Goal: Task Accomplishment & Management: Use online tool/utility

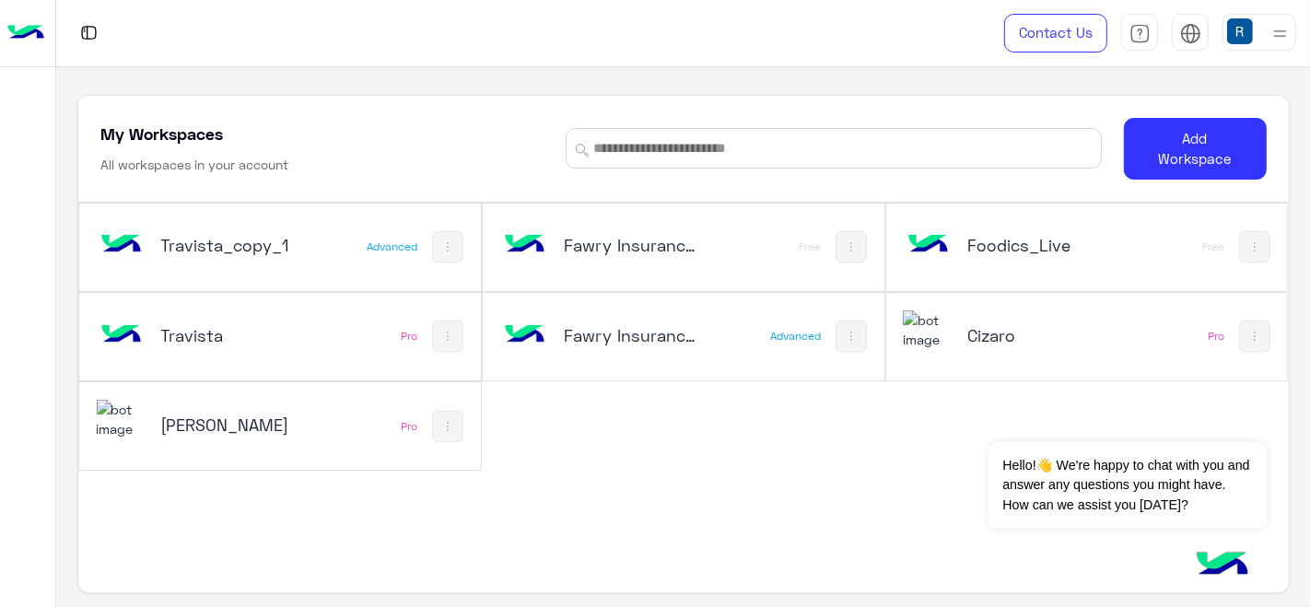
click at [284, 244] on h5 "Travista_copy_1" at bounding box center [227, 245] width 132 height 22
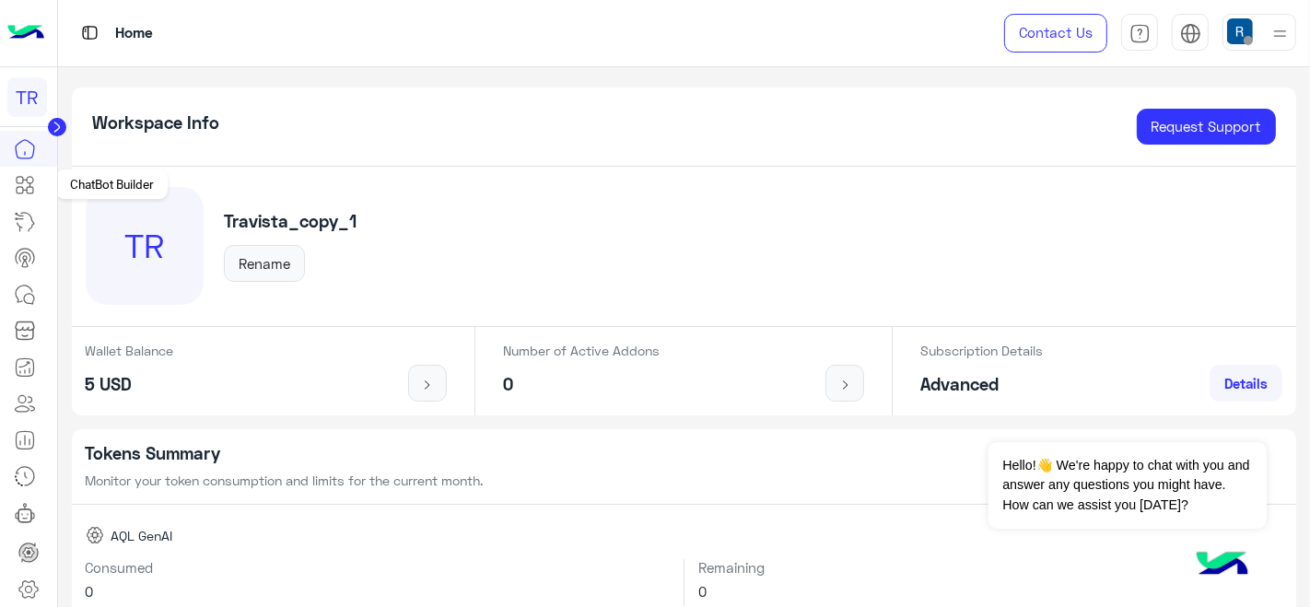
click at [20, 170] on link at bounding box center [25, 185] width 50 height 37
click at [12, 175] on link at bounding box center [25, 185] width 50 height 37
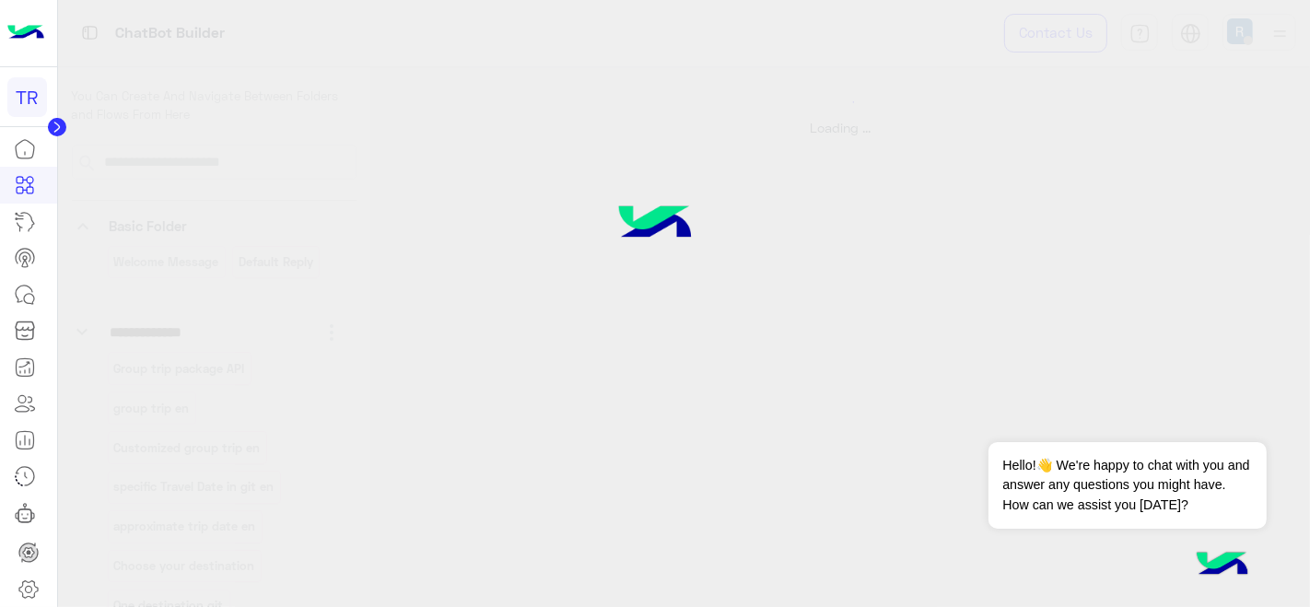
select select "****"
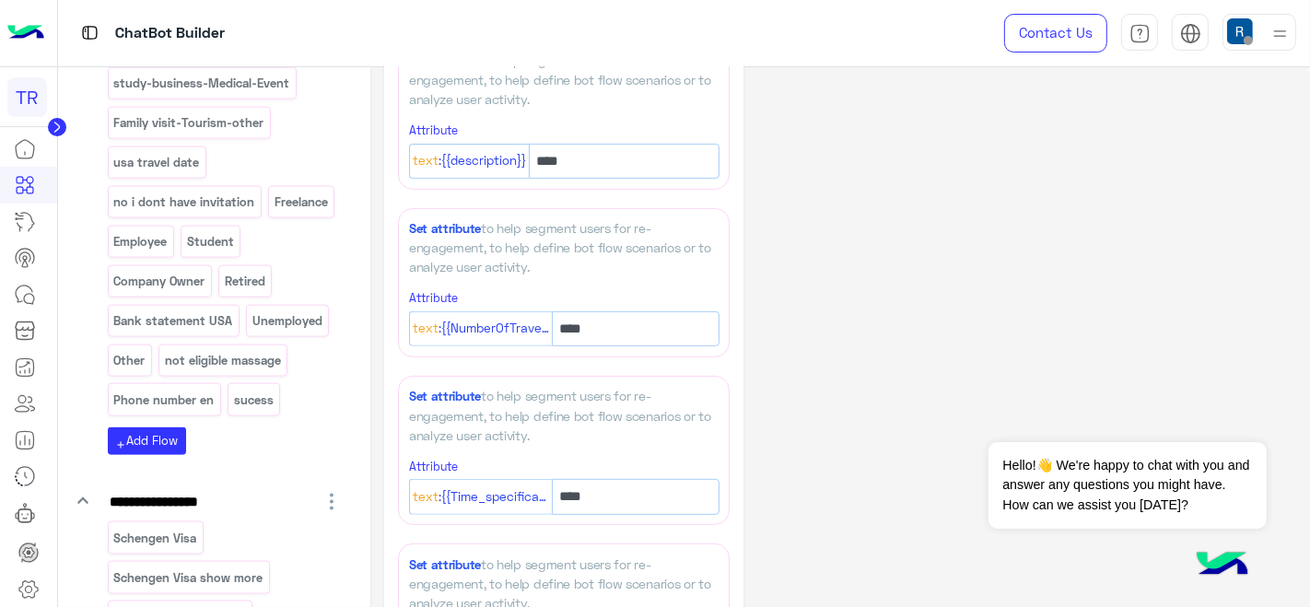
scroll to position [2047, 0]
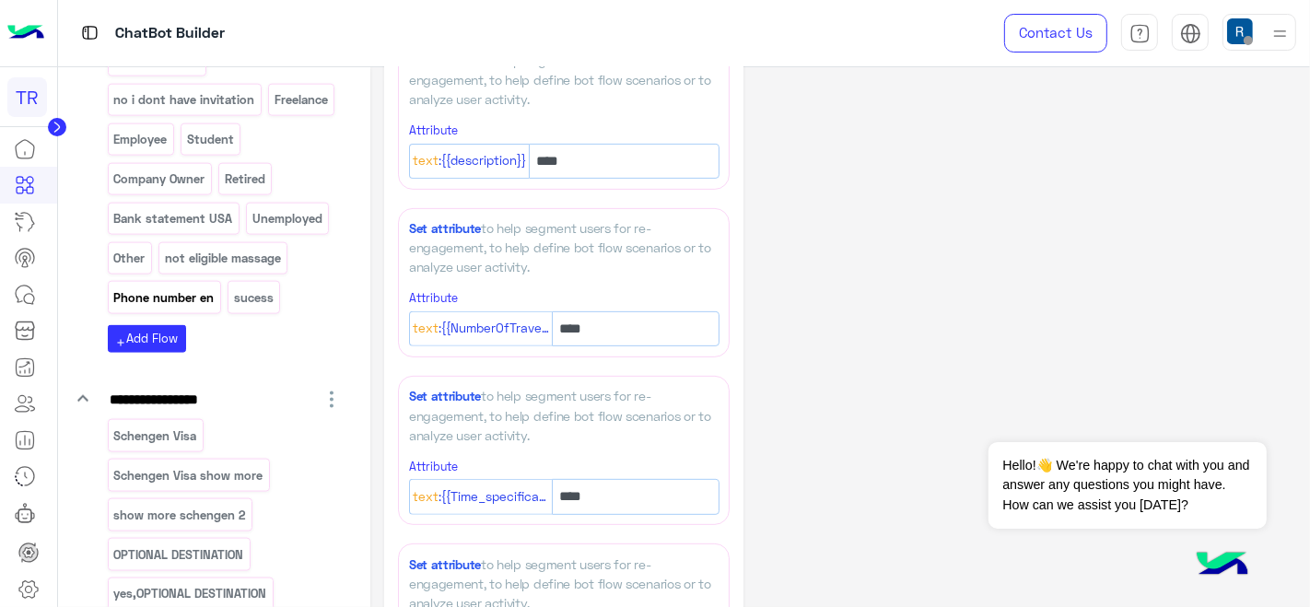
click at [186, 287] on p "Phone number en" at bounding box center [163, 297] width 103 height 21
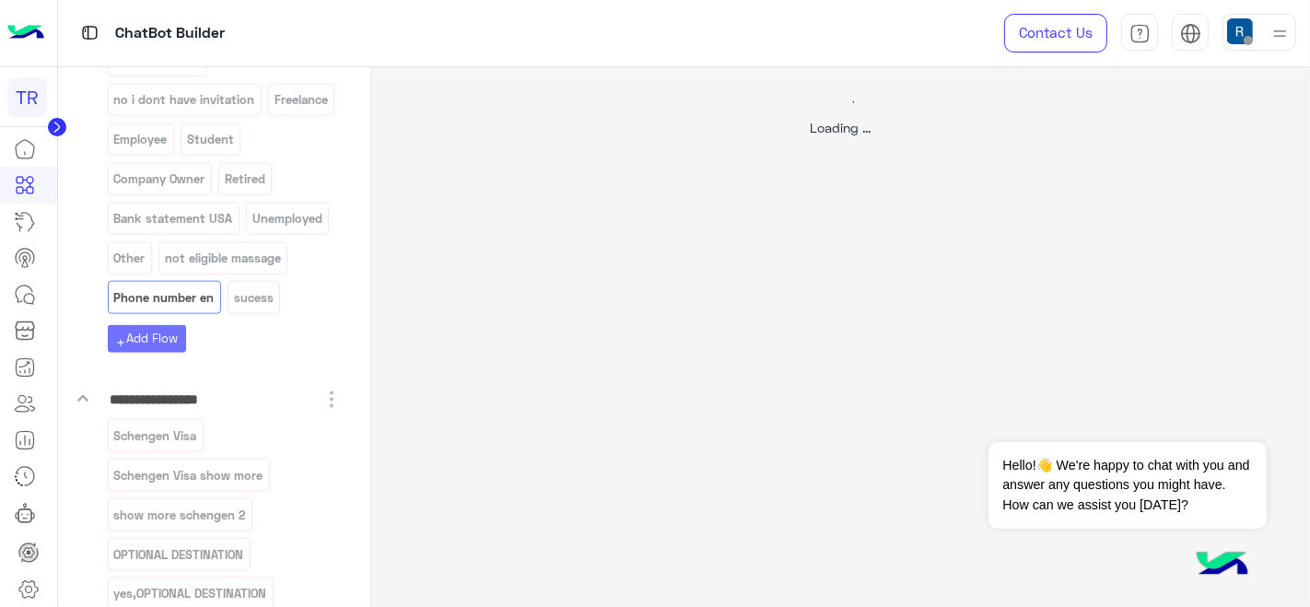
select select "****"
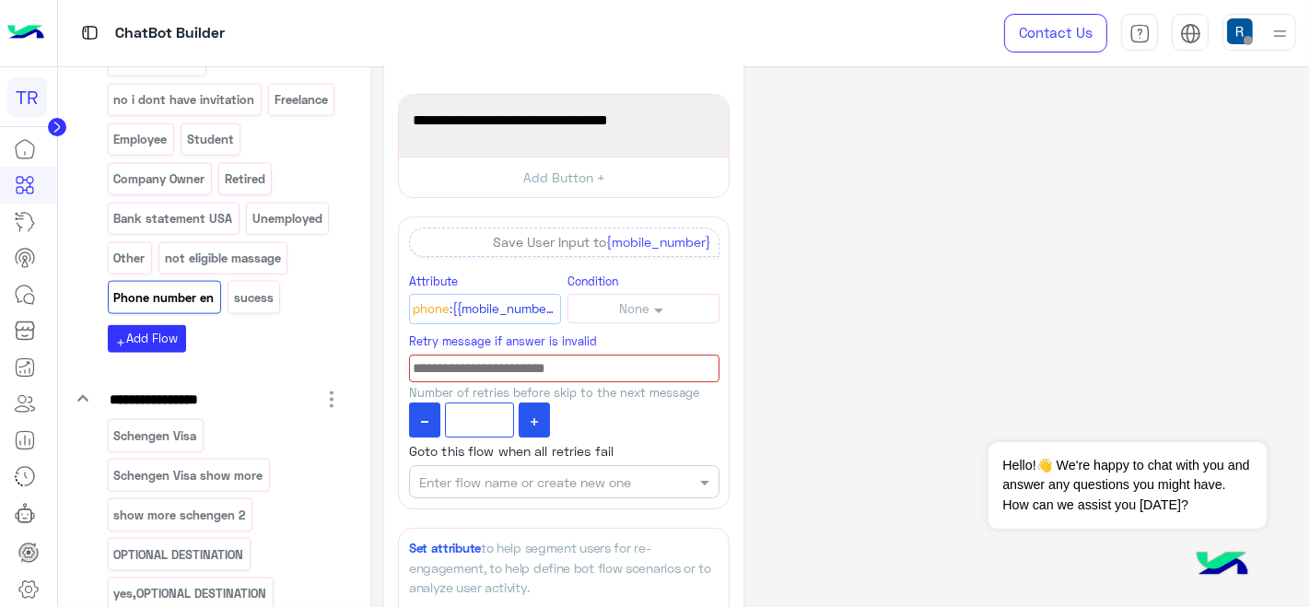
scroll to position [102, 0]
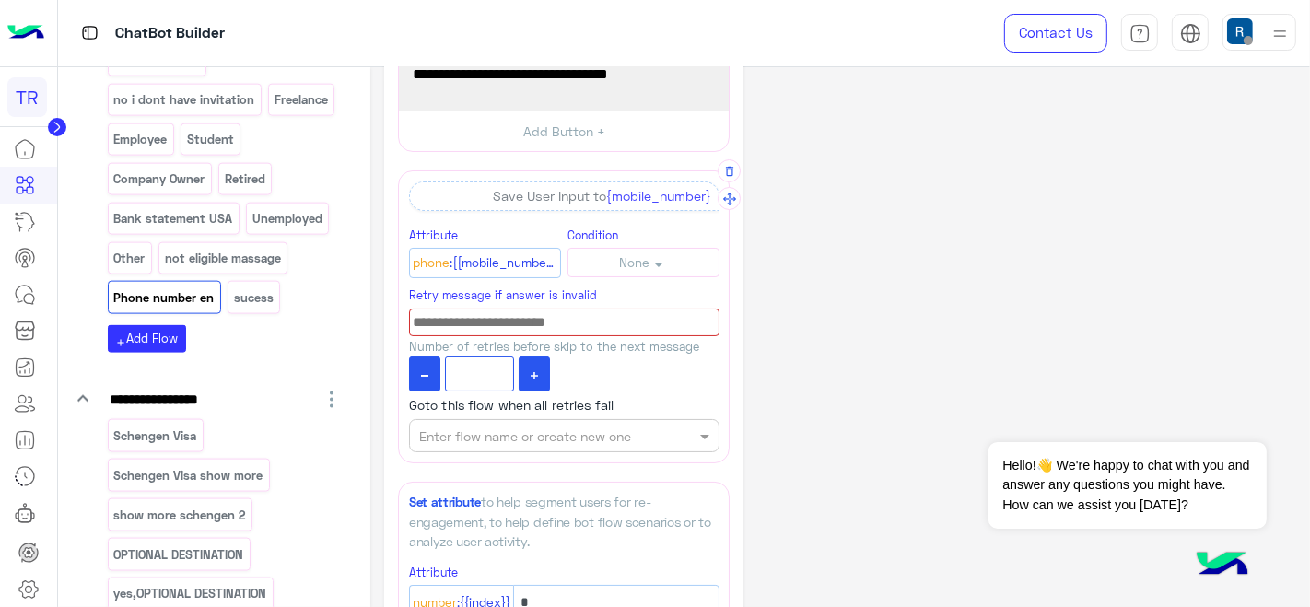
click at [576, 327] on input at bounding box center [564, 323] width 310 height 29
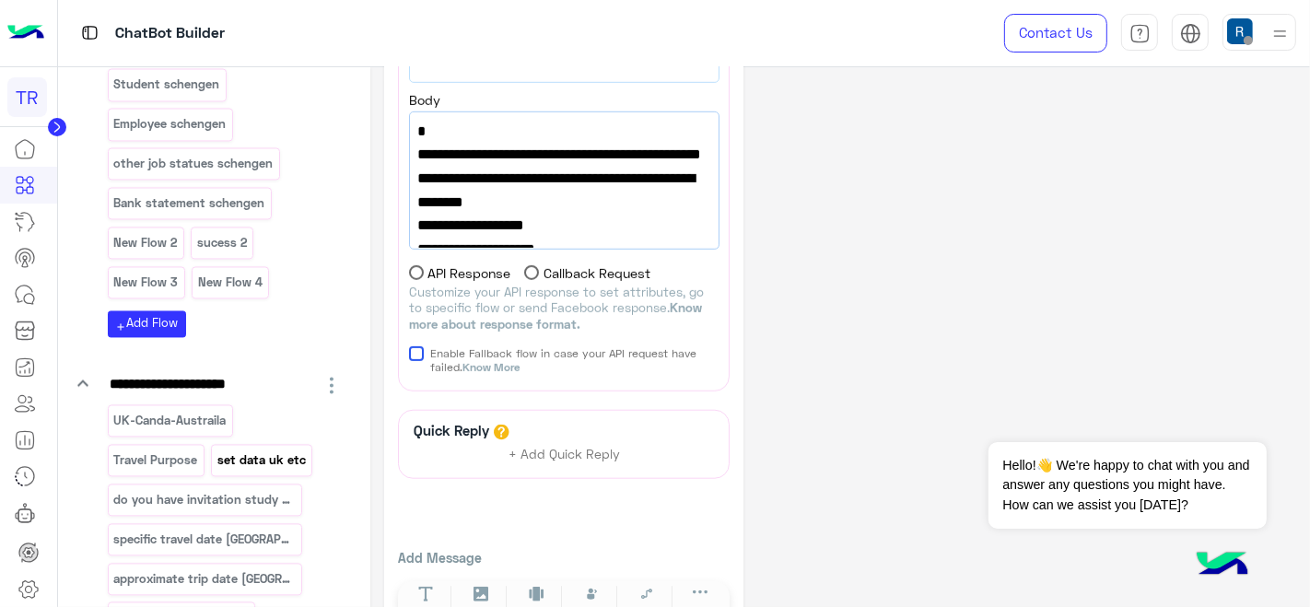
scroll to position [1395, 0]
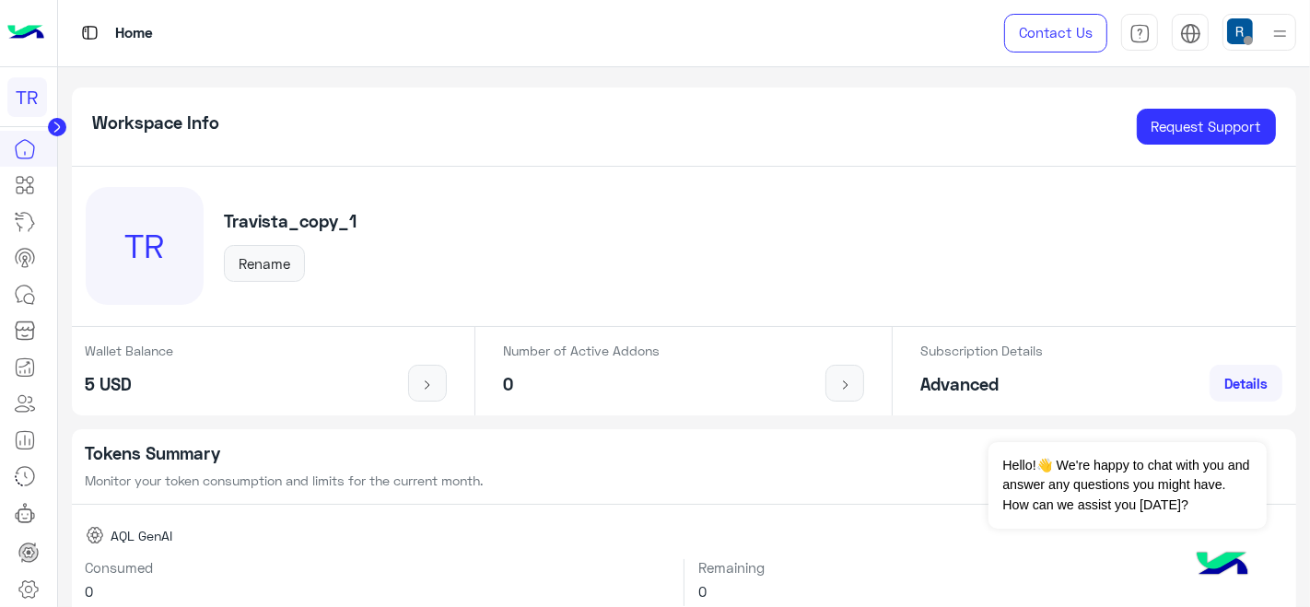
click at [64, 128] on circle at bounding box center [57, 127] width 18 height 18
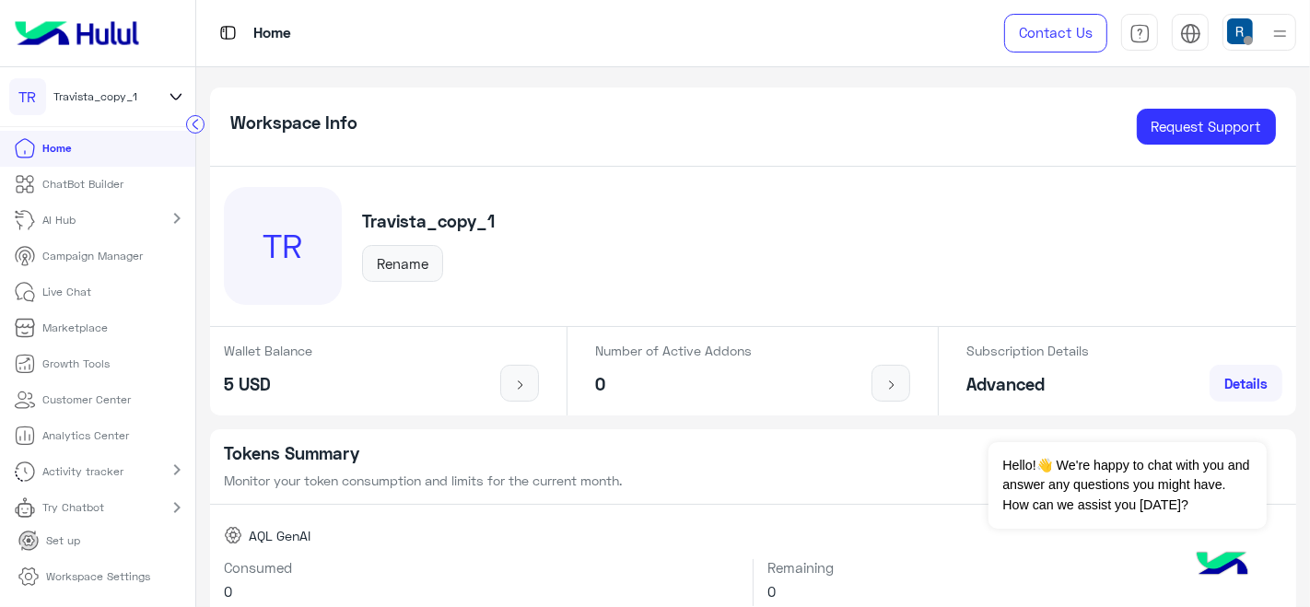
click at [186, 101] on div "TR Travista_copy_1" at bounding box center [97, 97] width 195 height 60
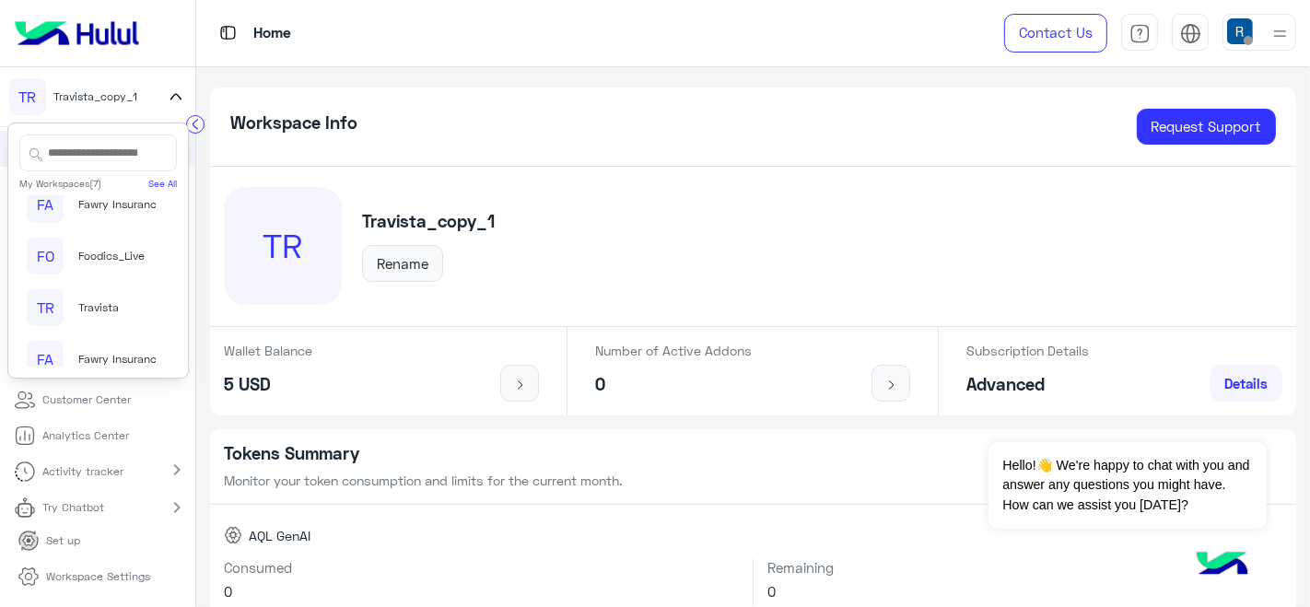
scroll to position [102, 0]
click at [103, 285] on div "TR Travista" at bounding box center [91, 275] width 128 height 37
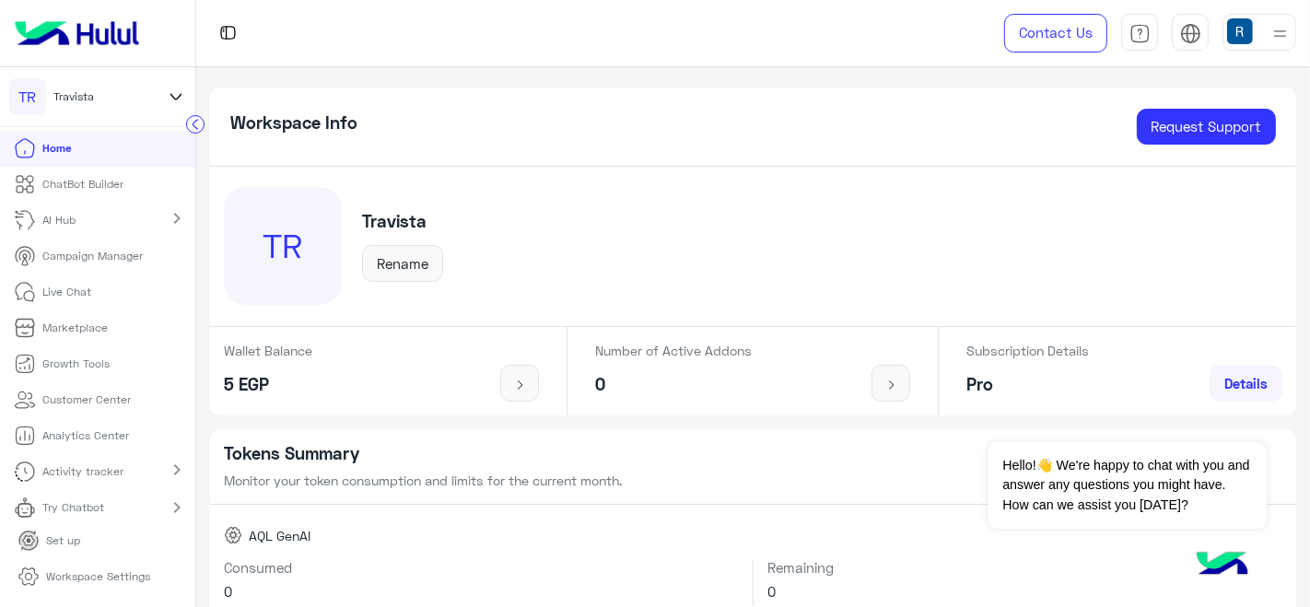
click at [85, 177] on p "ChatBot Builder" at bounding box center [83, 184] width 81 height 17
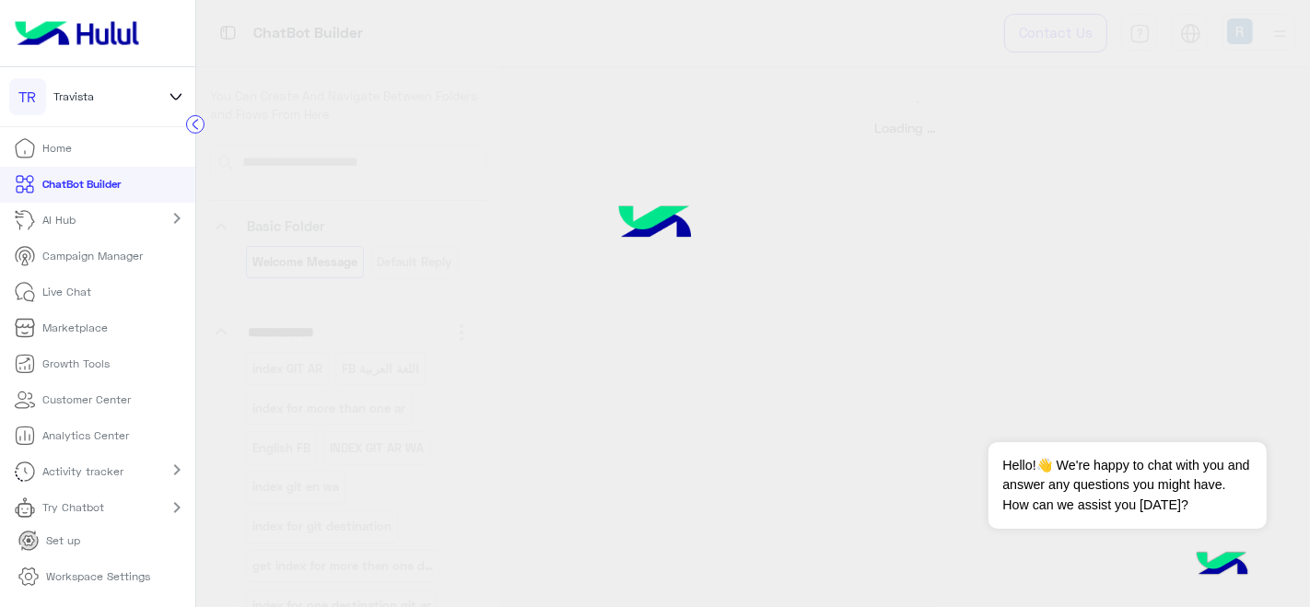
select select "*"
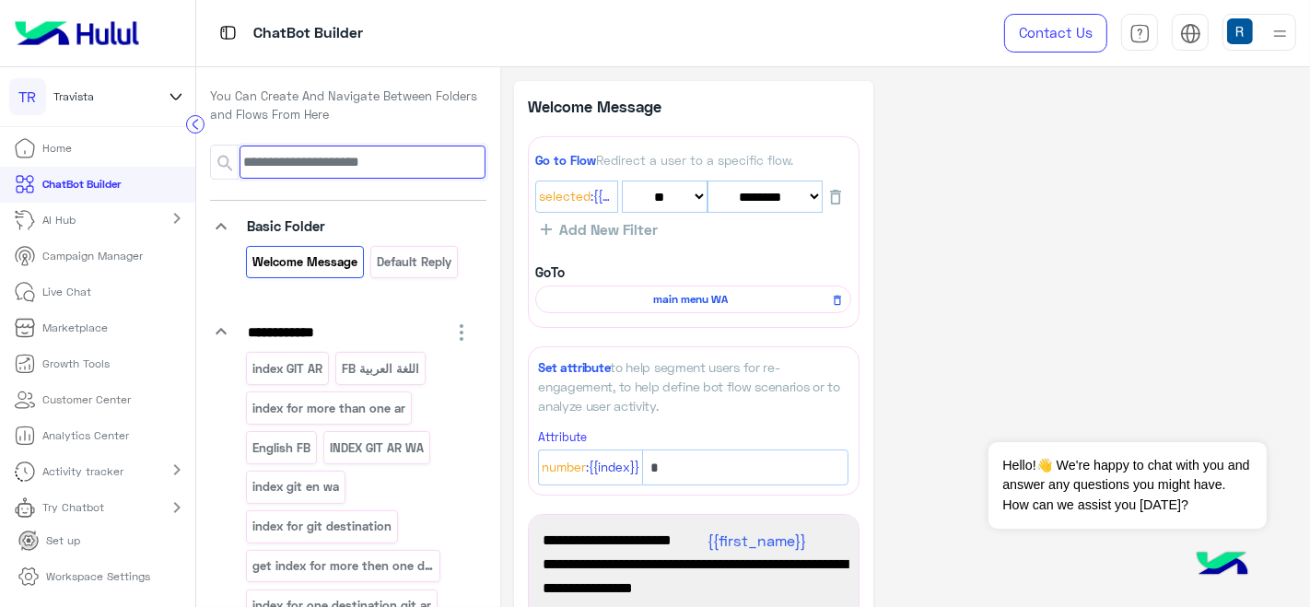
click at [407, 170] on input at bounding box center [362, 162] width 245 height 33
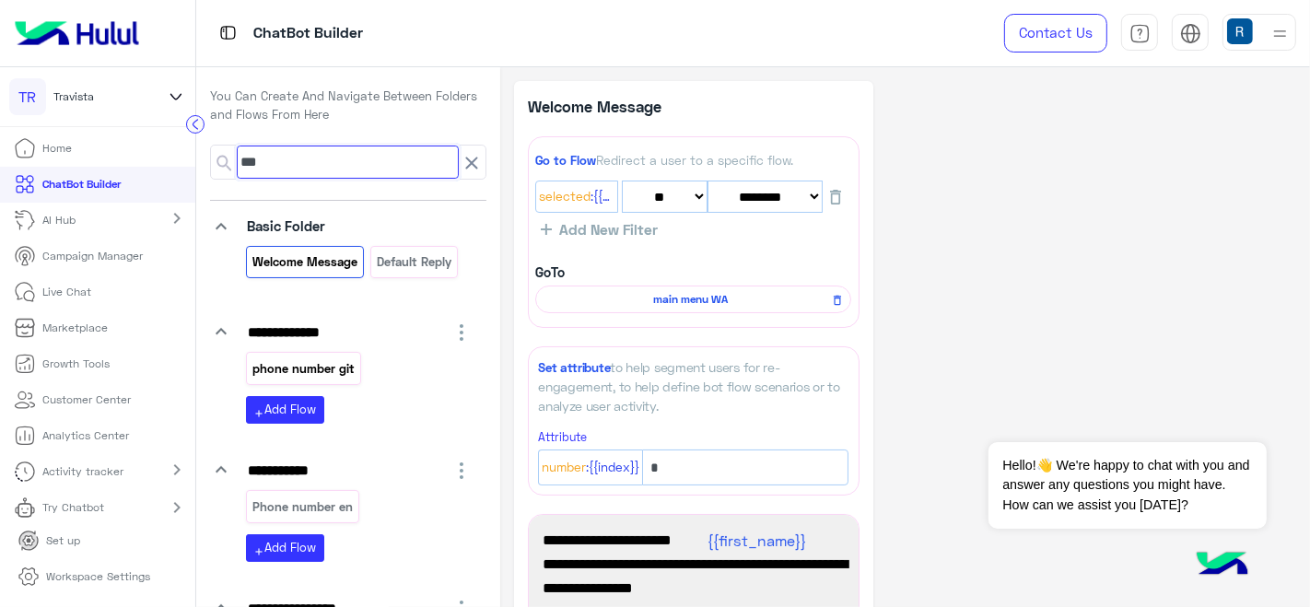
type input "***"
click at [307, 370] on p "phone number git" at bounding box center [303, 368] width 105 height 21
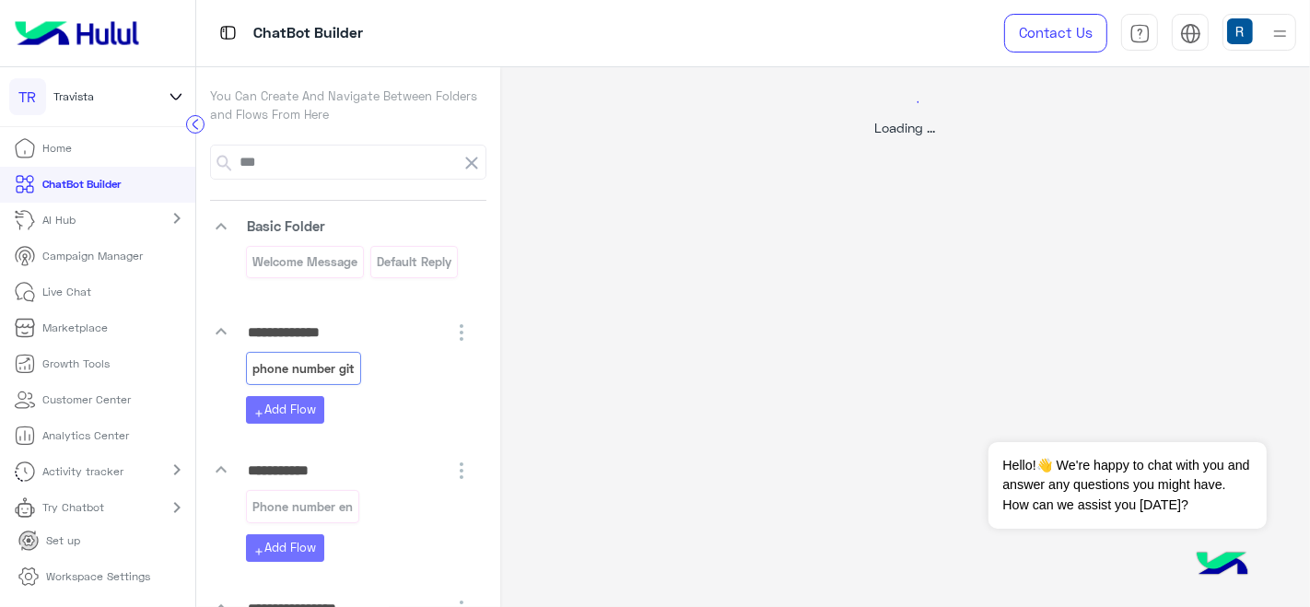
select select "*"
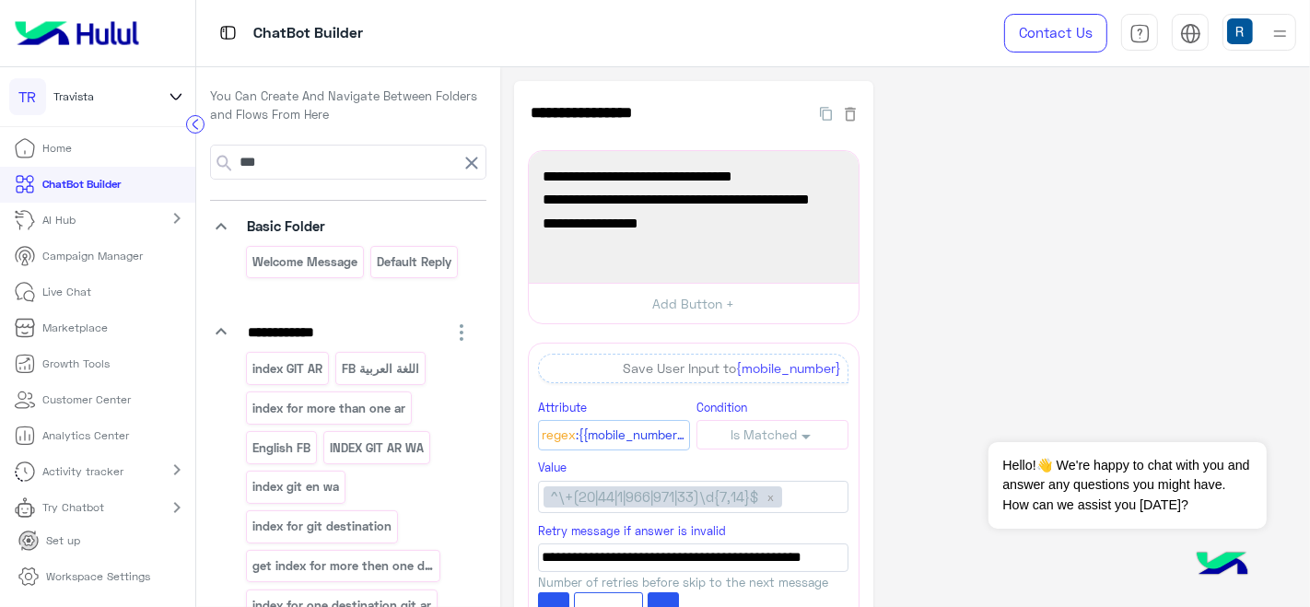
scroll to position [102, 0]
